Goal: Task Accomplishment & Management: Use online tool/utility

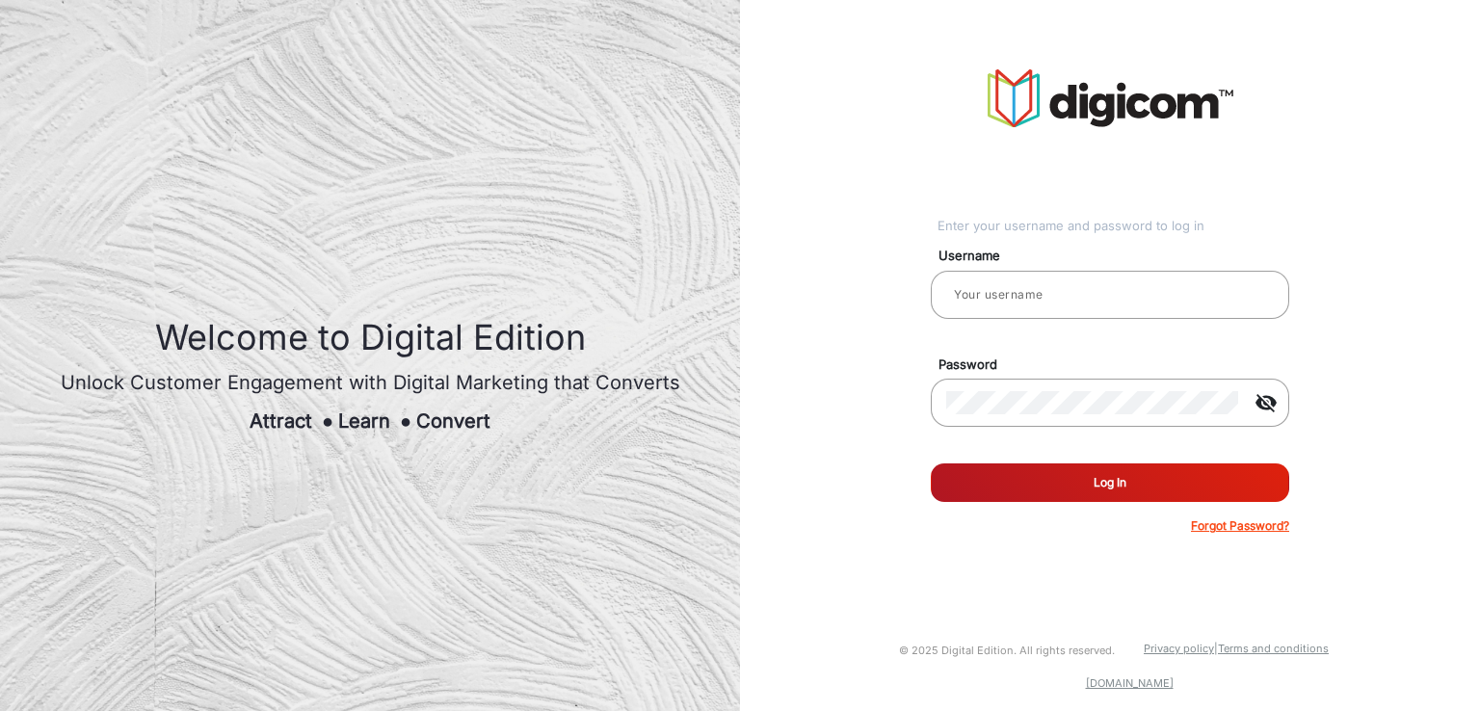
type input "[PERSON_NAME]"
click at [1184, 484] on button "Log In" at bounding box center [1110, 482] width 358 height 39
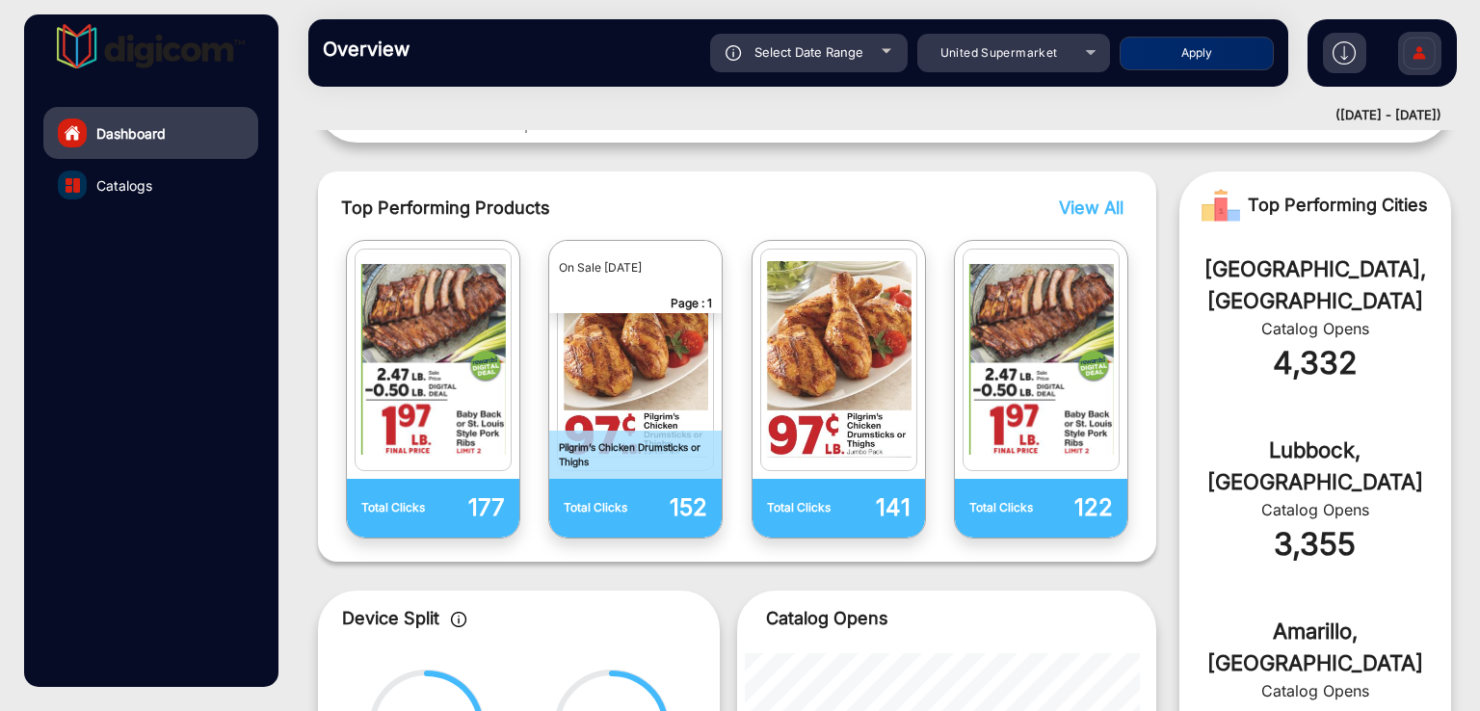
scroll to position [482, 0]
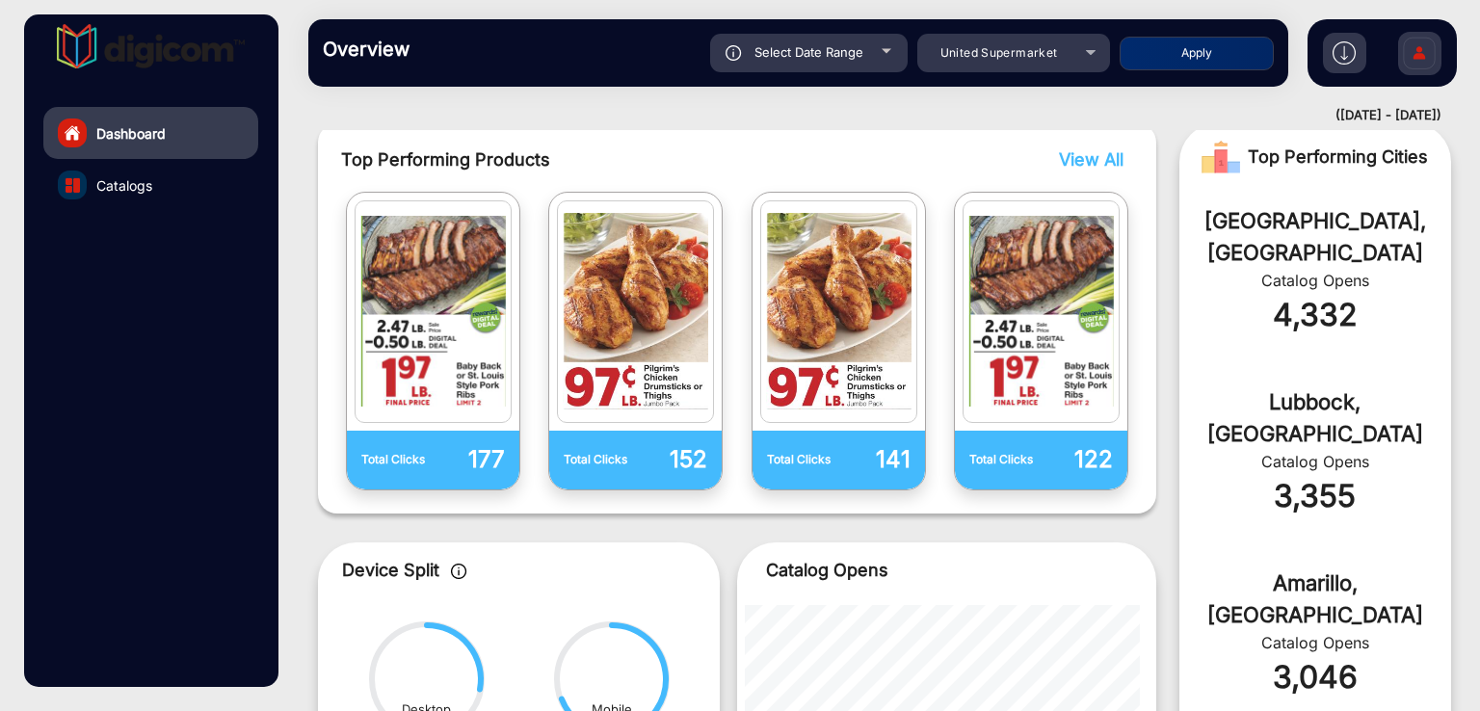
click at [1098, 153] on span "View All" at bounding box center [1091, 159] width 65 height 20
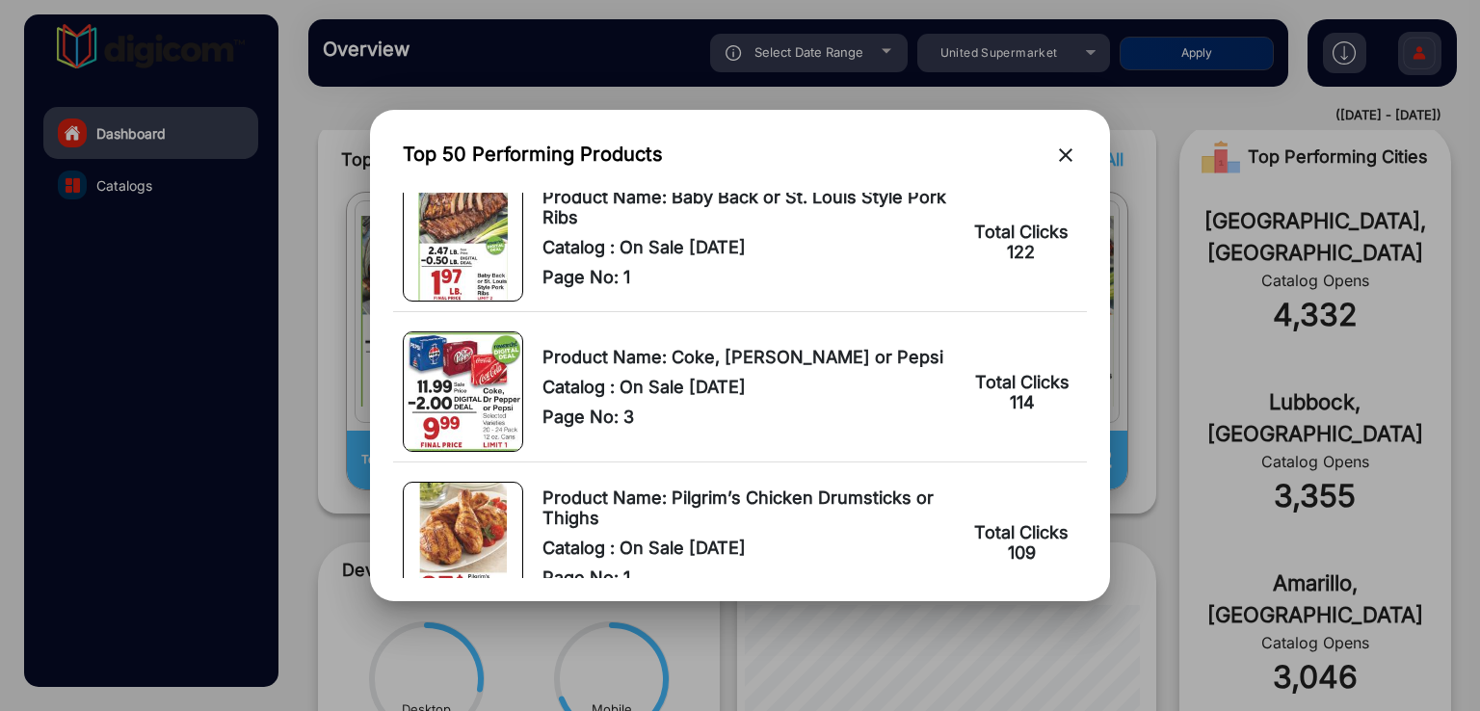
click at [713, 370] on div "Product Name: Coke, [PERSON_NAME] or Pepsi Catalog : On Sale [DATE] Page No: 3" at bounding box center [747, 392] width 410 height 90
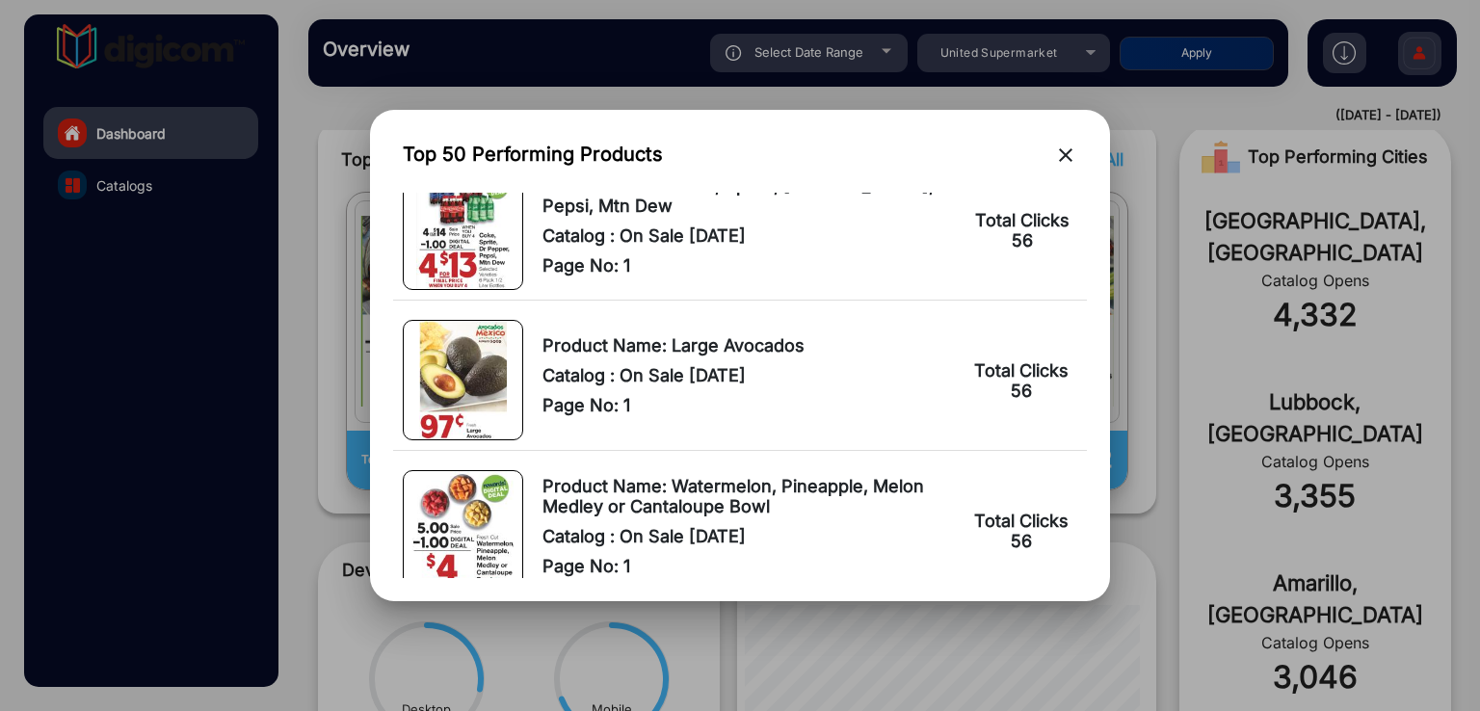
scroll to position [3853, 0]
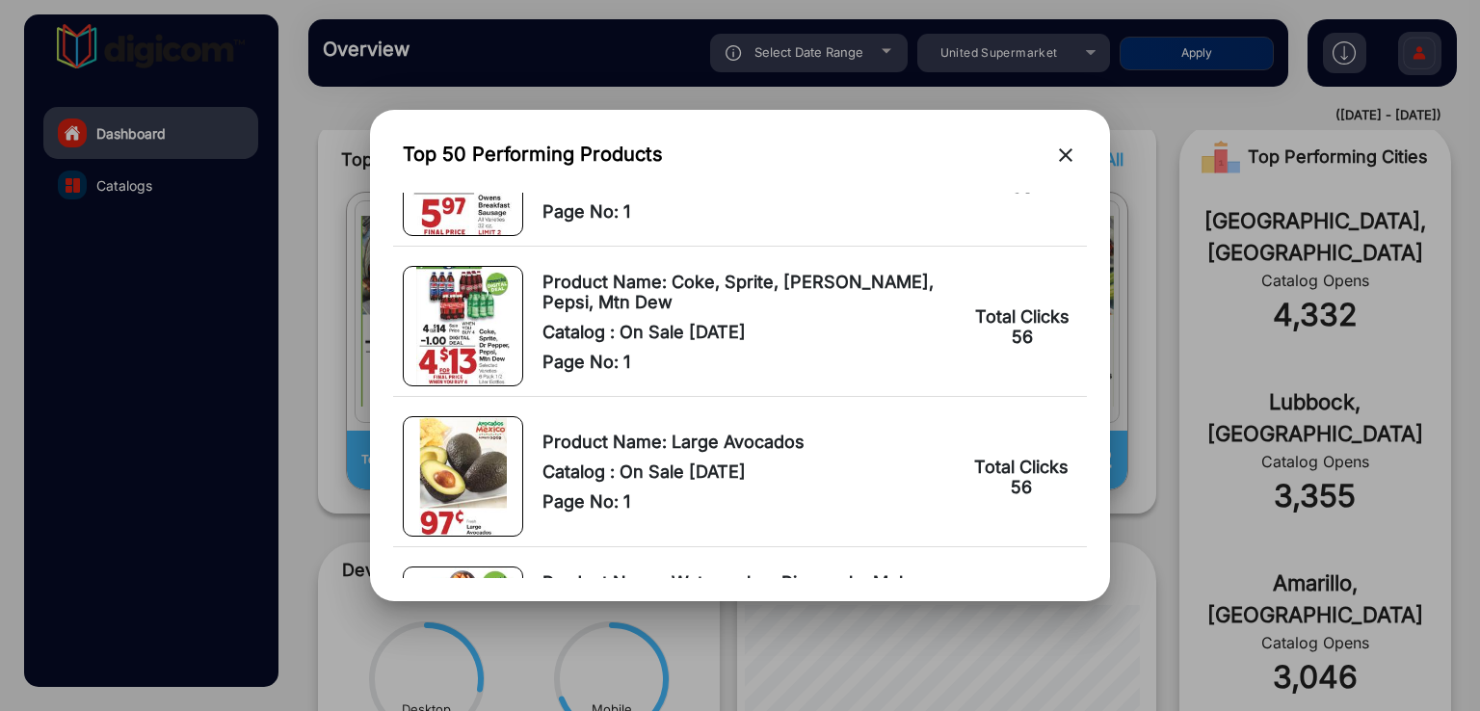
click at [1079, 148] on div "Top 50 Performing Products close" at bounding box center [740, 158] width 694 height 50
click at [1062, 149] on mat-icon "close" at bounding box center [1065, 155] width 23 height 23
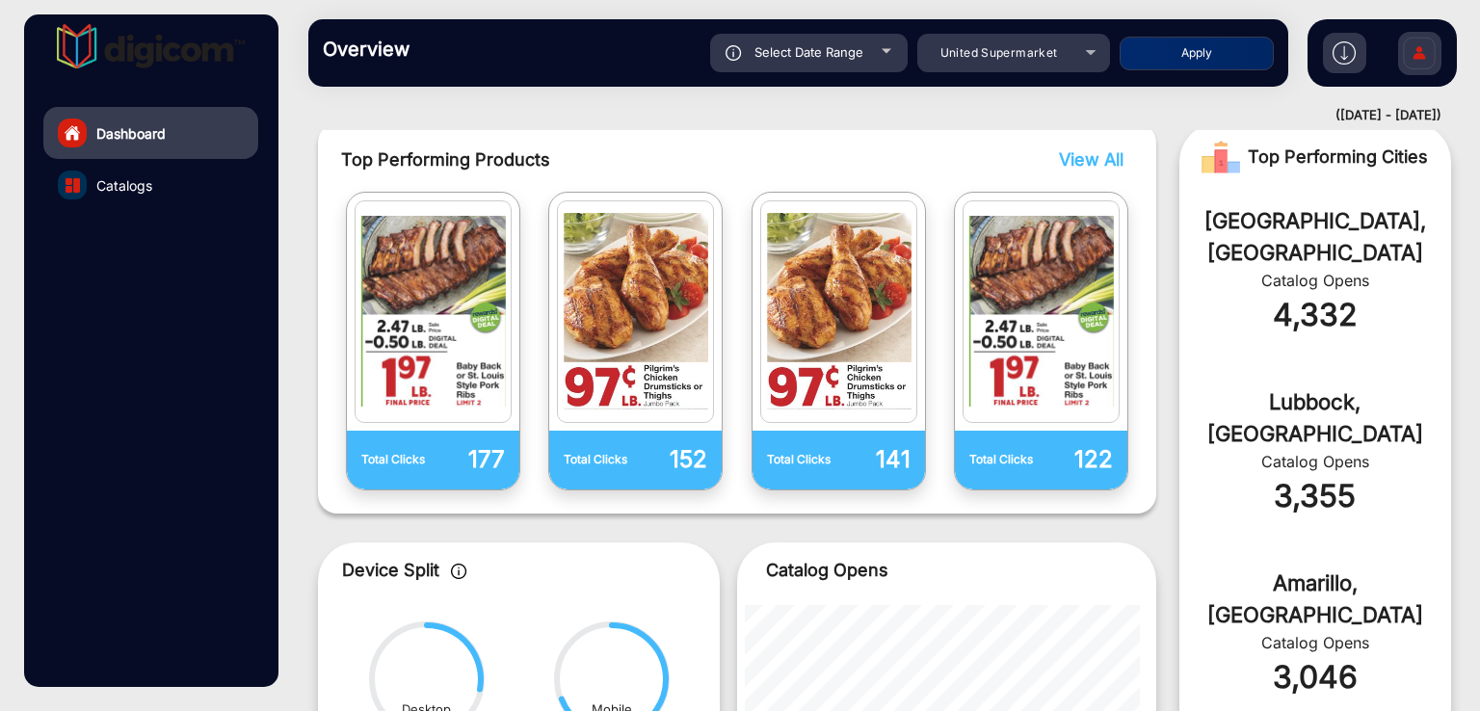
click at [833, 54] on span "Select Date Range" at bounding box center [808, 51] width 109 height 15
type input "[DATE]"
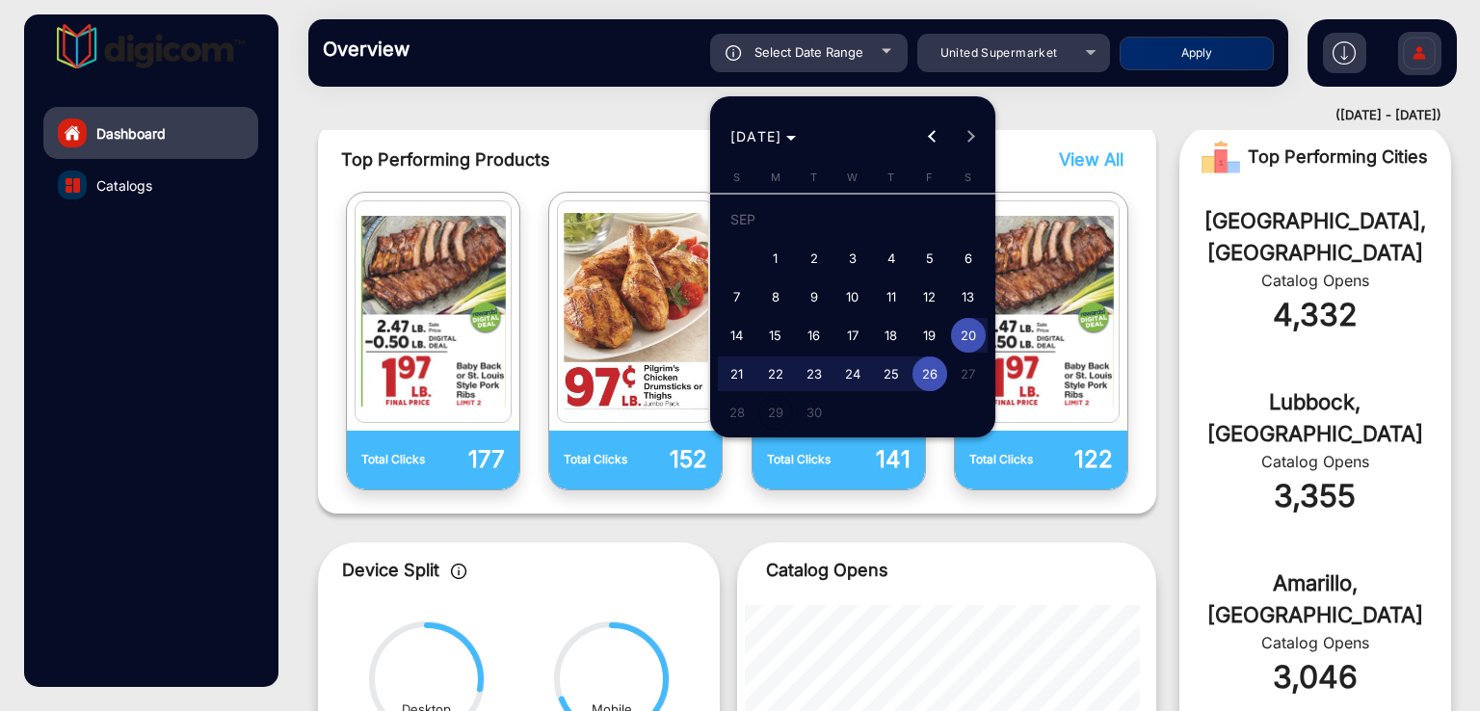
click at [852, 333] on span "17" at bounding box center [852, 335] width 35 height 35
type input "[DATE]"
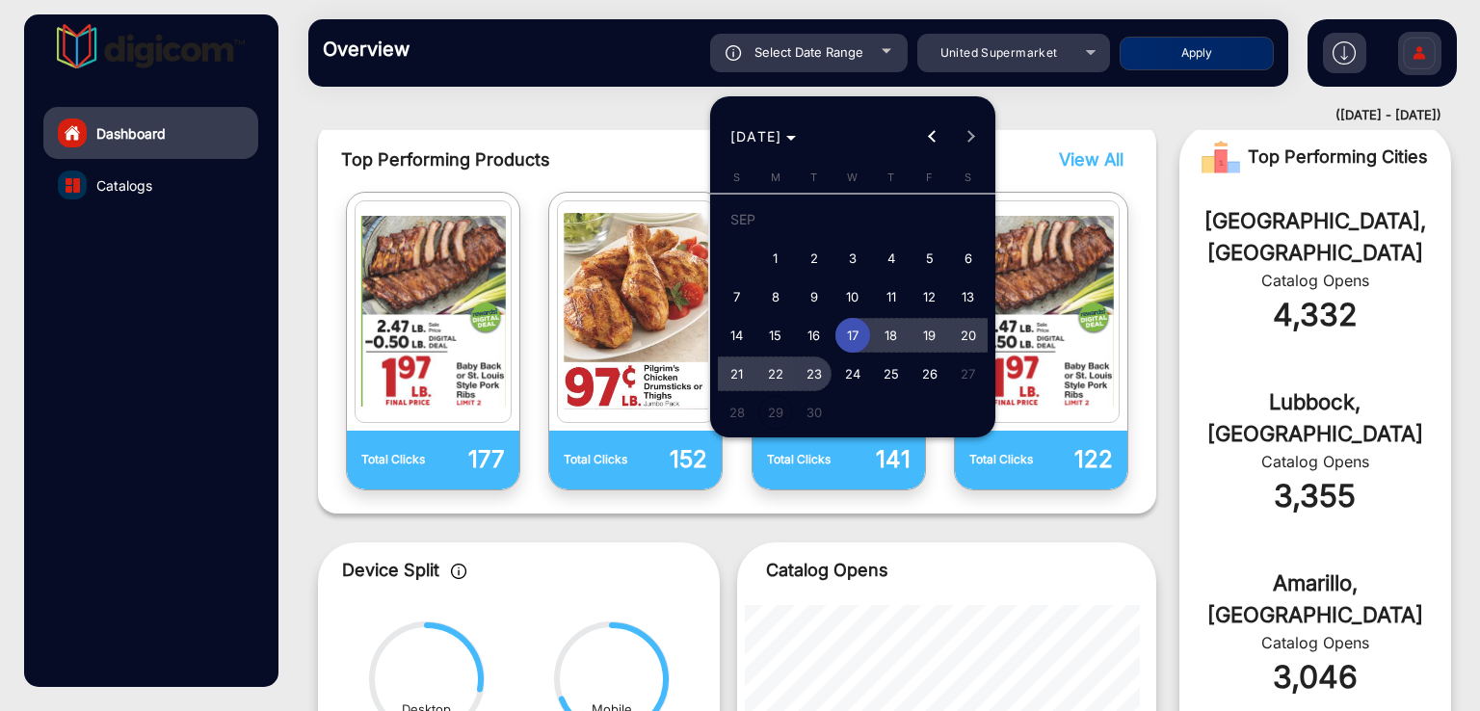
click at [813, 363] on span "23" at bounding box center [814, 373] width 35 height 35
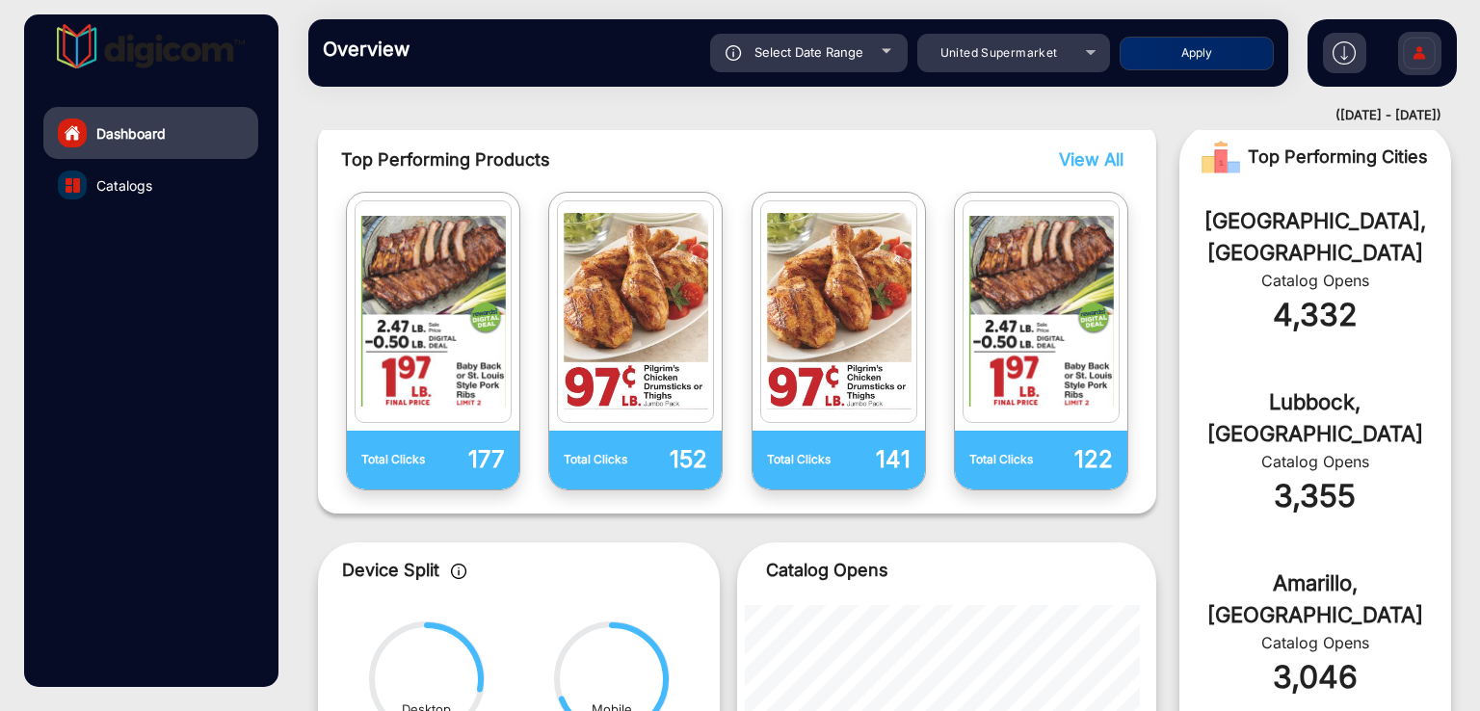
type input "[DATE]"
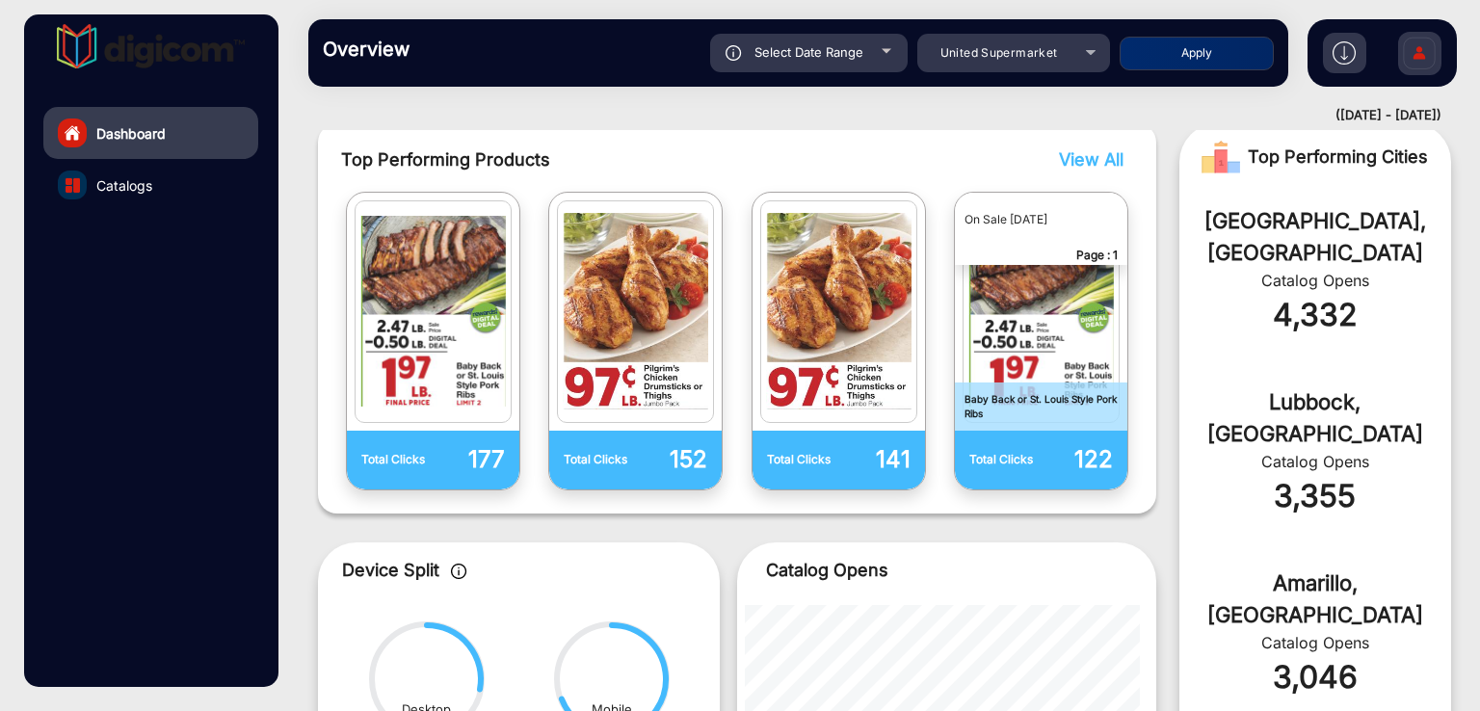
click at [1166, 56] on button "Apply" at bounding box center [1196, 54] width 154 height 34
type input "[DATE]"
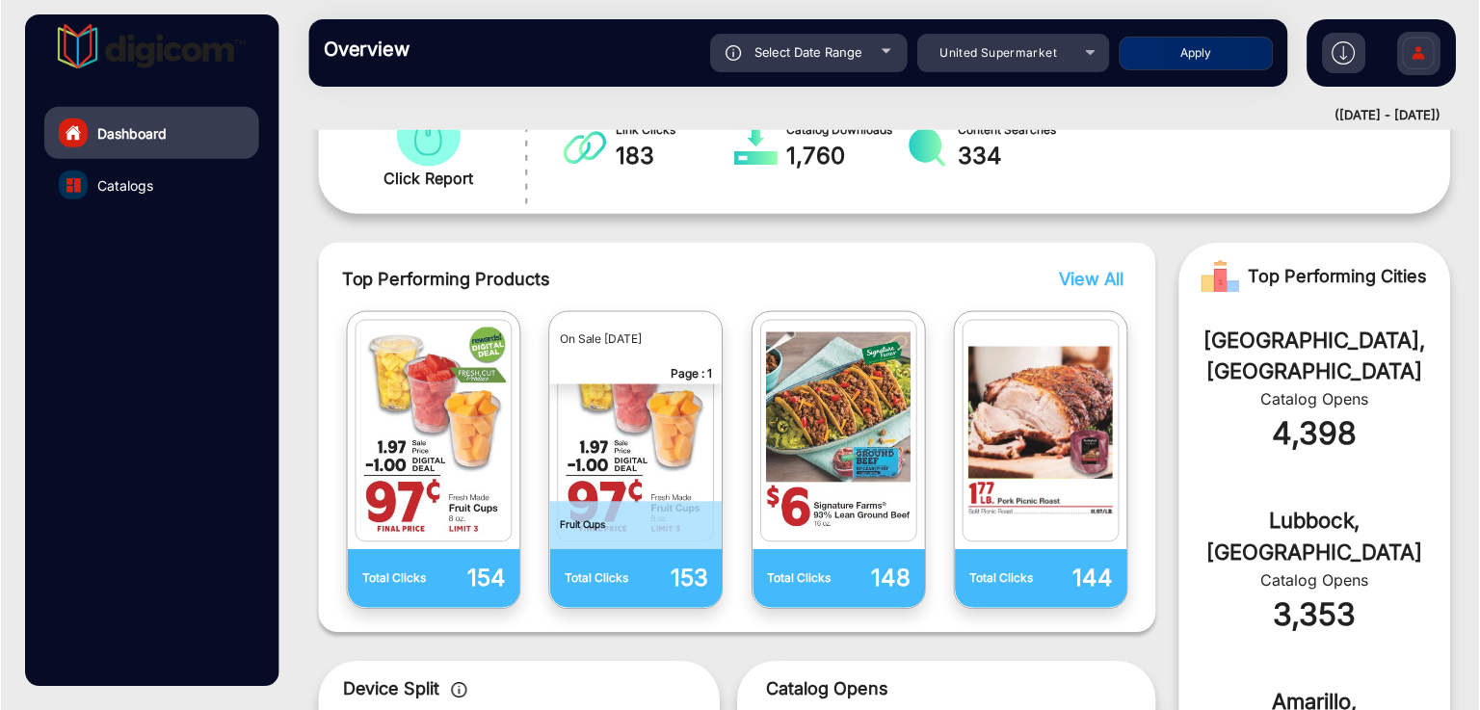
scroll to position [400, 0]
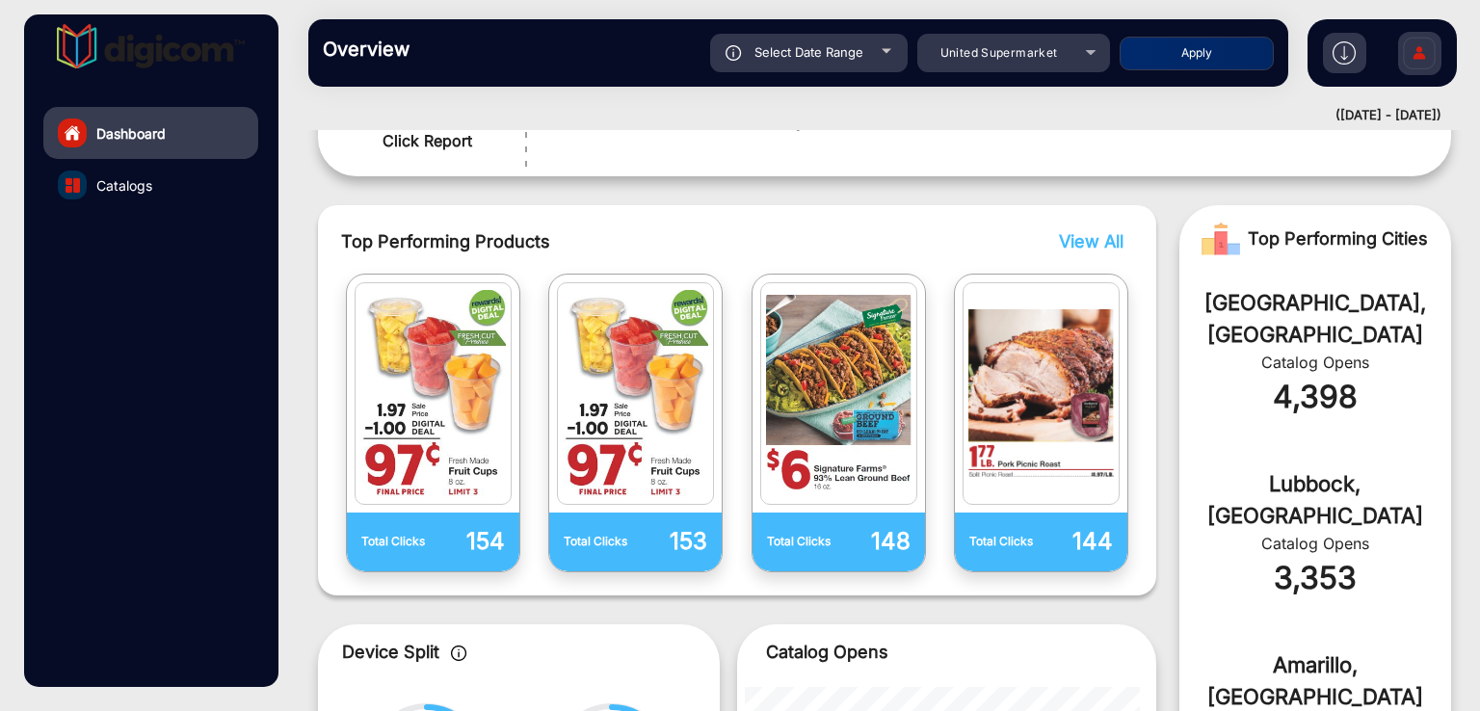
click at [1087, 233] on span "View All" at bounding box center [1091, 241] width 65 height 20
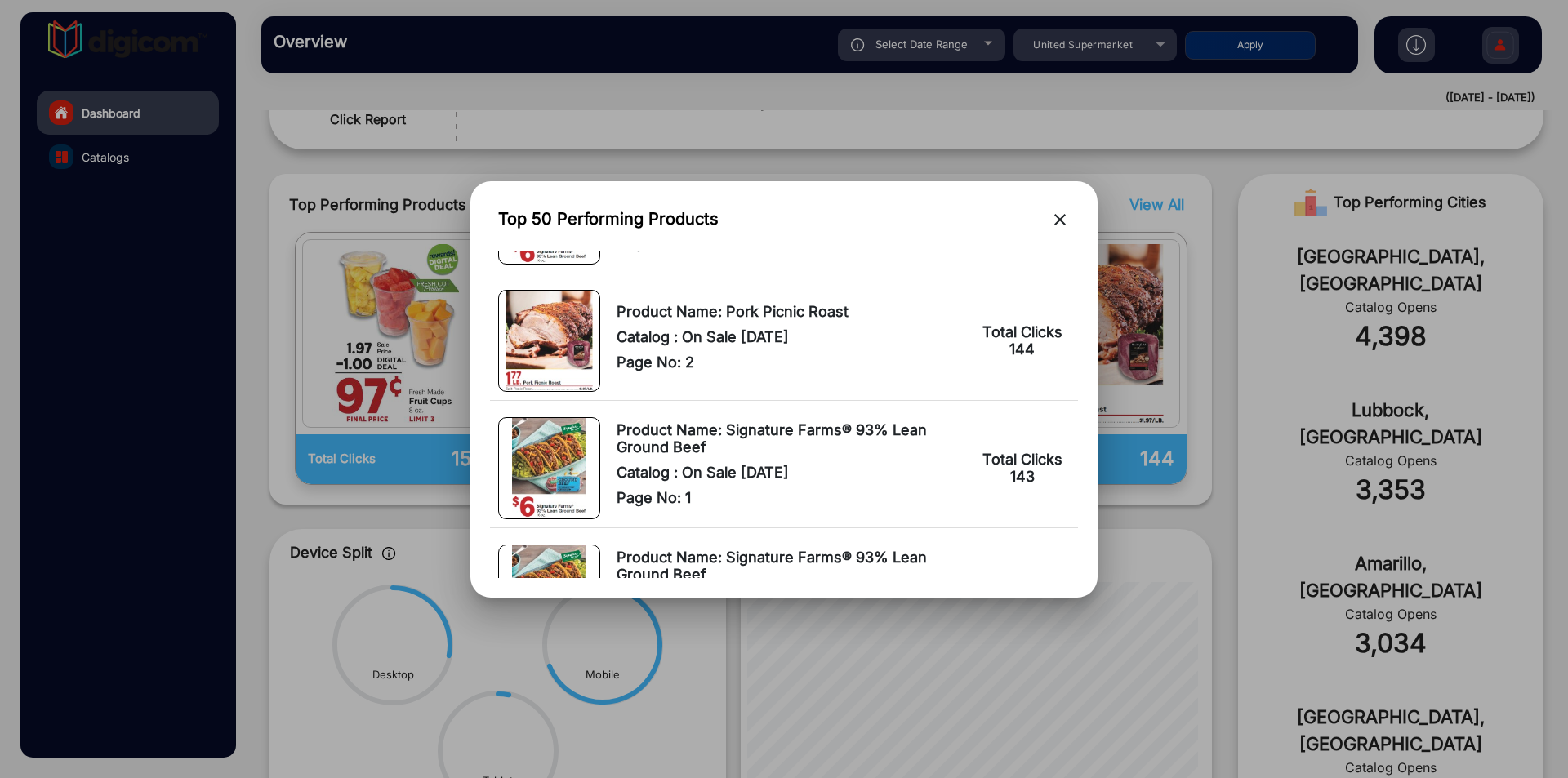
scroll to position [408, 0]
